Goal: Task Accomplishment & Management: Use online tool/utility

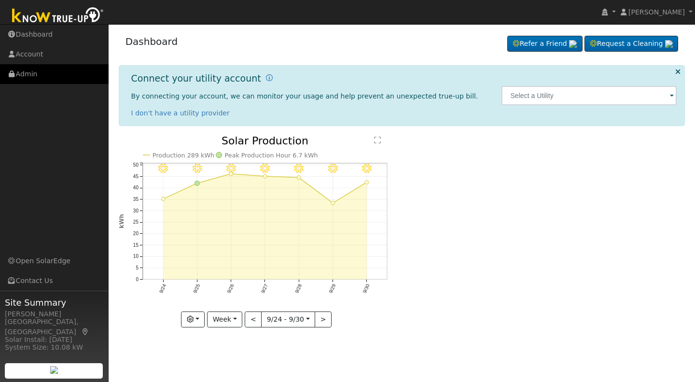
click at [28, 76] on link "Admin" at bounding box center [54, 74] width 109 height 20
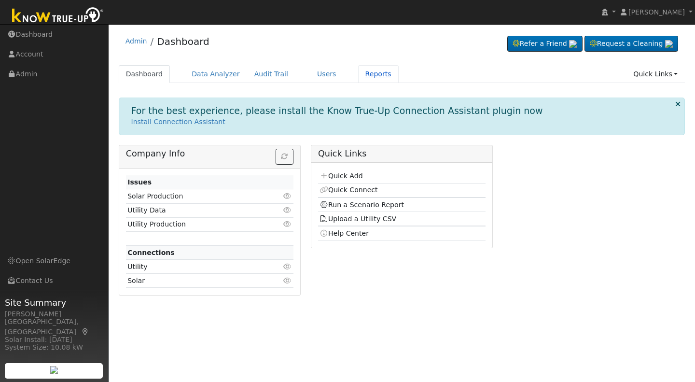
click at [358, 77] on link "Reports" at bounding box center [378, 74] width 41 height 18
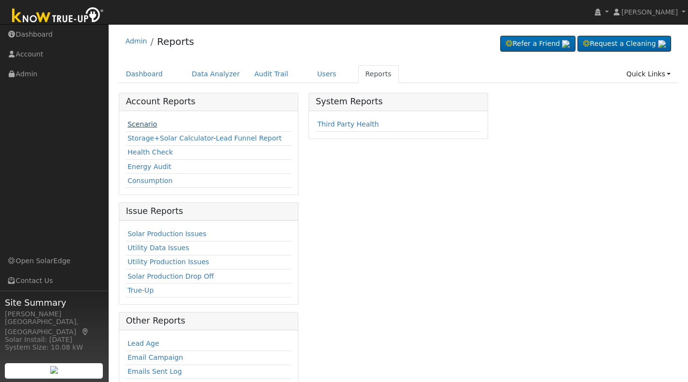
click at [139, 126] on link "Scenario" at bounding box center [141, 124] width 29 height 8
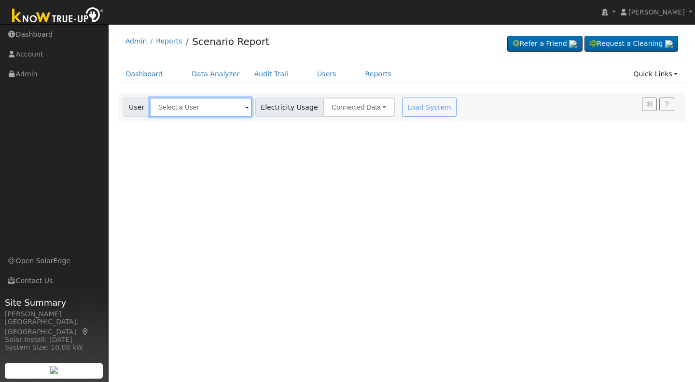
click at [160, 109] on input "text" at bounding box center [201, 107] width 102 height 19
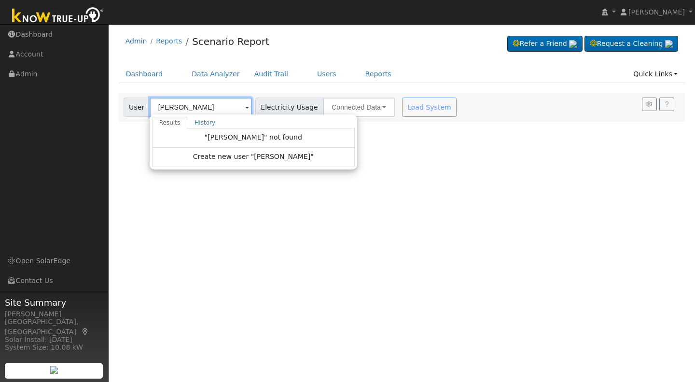
drag, startPoint x: 169, startPoint y: 108, endPoint x: 212, endPoint y: 111, distance: 42.6
click at [212, 111] on input "john Compise" at bounding box center [201, 107] width 102 height 19
click at [201, 110] on input "john" at bounding box center [201, 107] width 102 height 19
type input "john compise"
click at [232, 157] on span "Create new user "john compise"" at bounding box center [253, 157] width 121 height 11
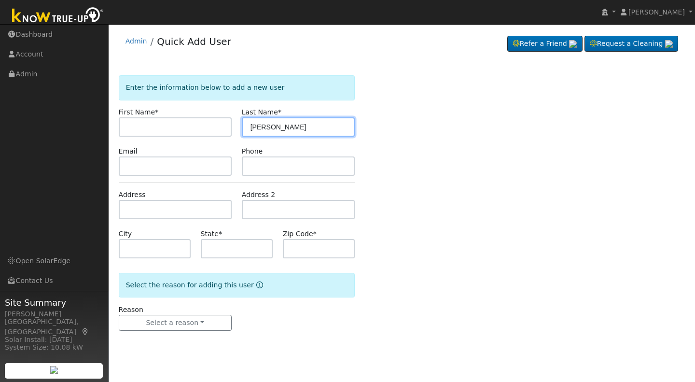
drag, startPoint x: 264, startPoint y: 125, endPoint x: 243, endPoint y: 124, distance: 21.2
click at [243, 124] on input "john compise" at bounding box center [298, 126] width 113 height 19
type input "compise"
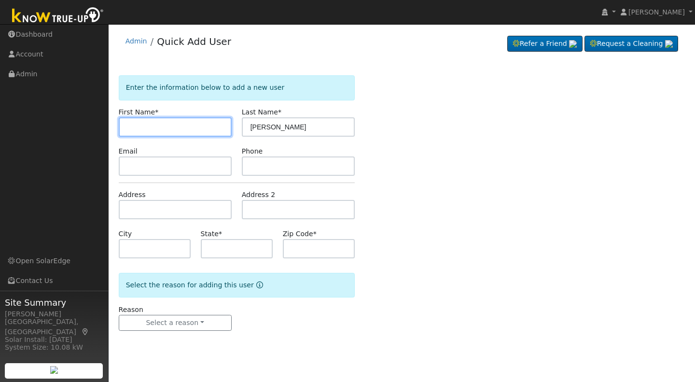
click at [137, 126] on input "text" at bounding box center [175, 126] width 113 height 19
type input "John"
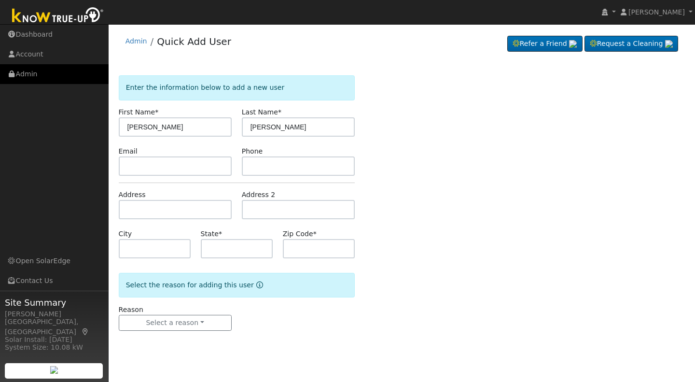
click at [35, 75] on link "Admin" at bounding box center [54, 74] width 109 height 20
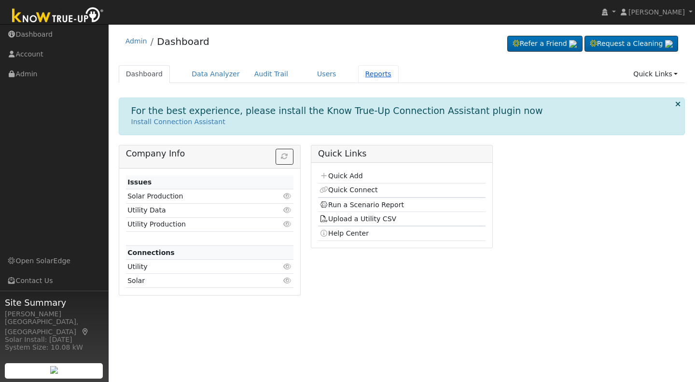
click at [364, 75] on link "Reports" at bounding box center [378, 74] width 41 height 18
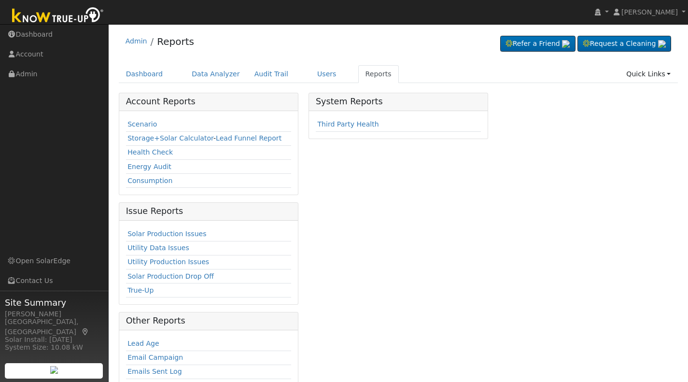
click at [157, 124] on td "Scenario" at bounding box center [208, 125] width 165 height 14
click at [144, 127] on link "Scenario" at bounding box center [141, 124] width 29 height 8
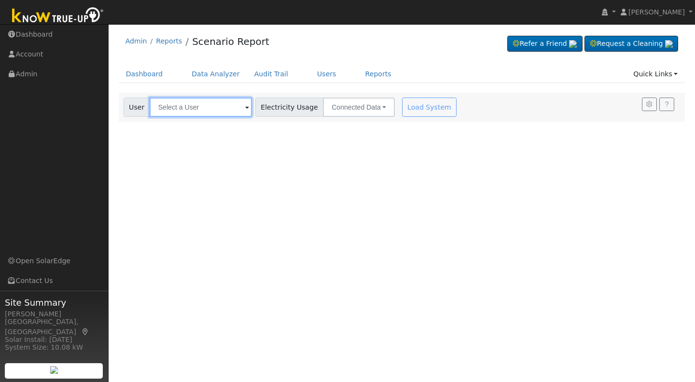
click at [166, 112] on input "text" at bounding box center [201, 107] width 102 height 19
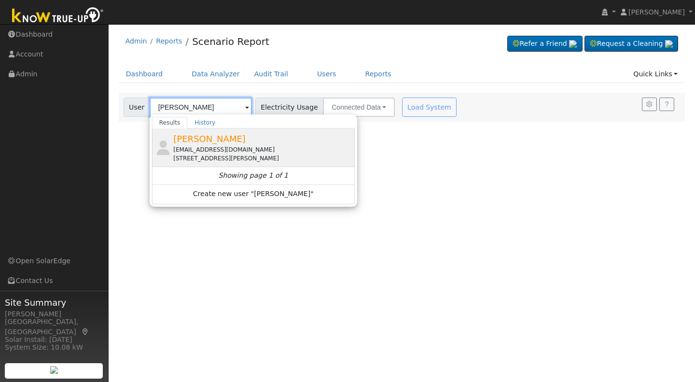
type input "[PERSON_NAME]"
click at [214, 134] on span "[PERSON_NAME]" at bounding box center [209, 139] width 72 height 10
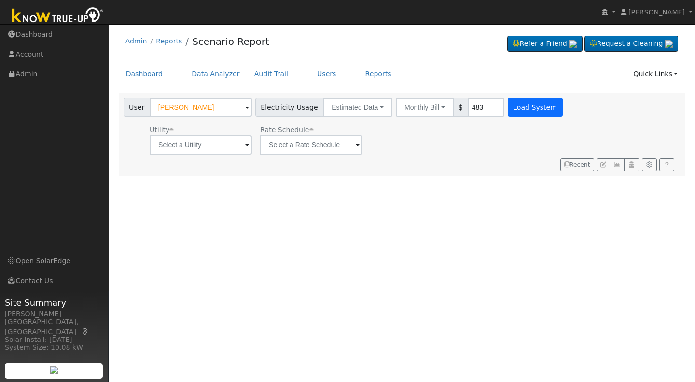
type input "483"
click at [514, 111] on button "Load System" at bounding box center [535, 107] width 55 height 19
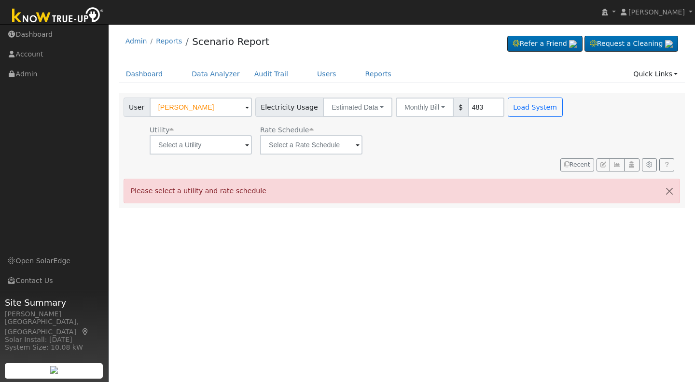
click at [245, 145] on span at bounding box center [247, 145] width 4 height 11
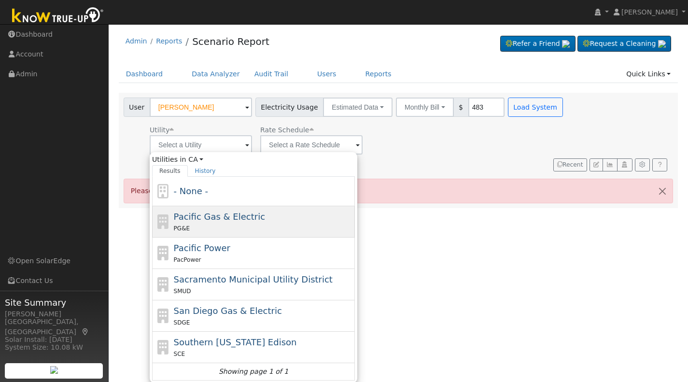
click at [230, 223] on div "PG&E" at bounding box center [263, 228] width 179 height 10
type input "Pacific Gas & Electric"
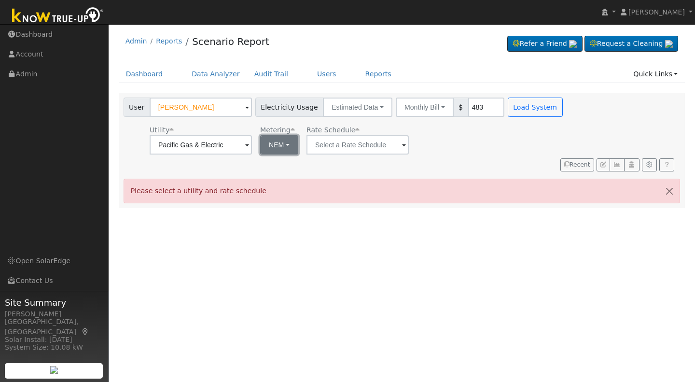
click at [285, 146] on button "NEM" at bounding box center [279, 144] width 38 height 19
click at [278, 184] on link "NBT" at bounding box center [292, 180] width 67 height 14
type input "E-ELEC"
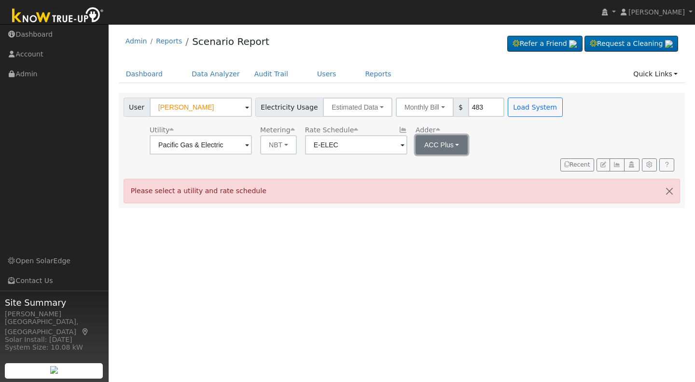
click at [455, 146] on button "ACC Plus" at bounding box center [442, 144] width 53 height 19
click at [431, 196] on link "SB-535" at bounding box center [445, 194] width 67 height 14
click at [512, 108] on button "Load System" at bounding box center [535, 107] width 55 height 19
